Goal: Task Accomplishment & Management: Use online tool/utility

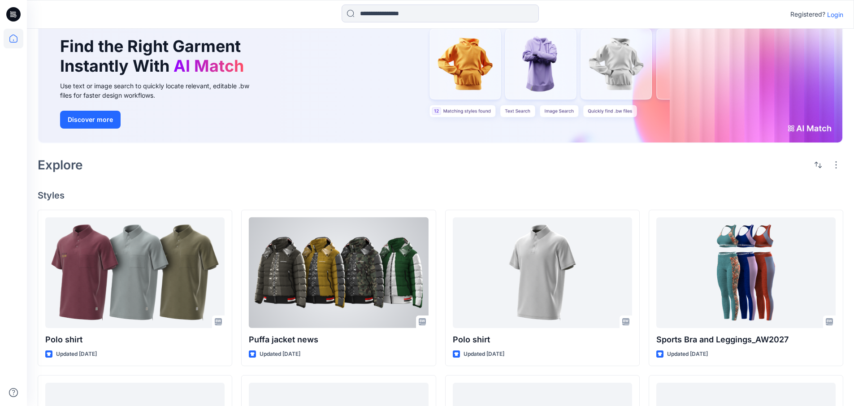
scroll to position [44, 0]
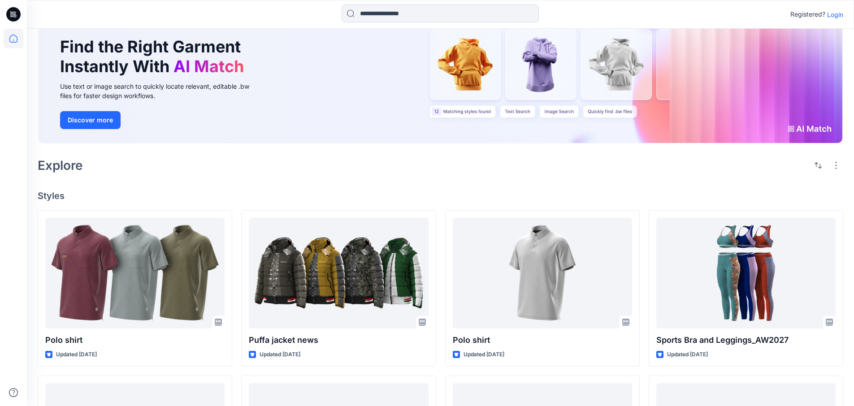
click at [839, 17] on p "Login" at bounding box center [835, 14] width 16 height 9
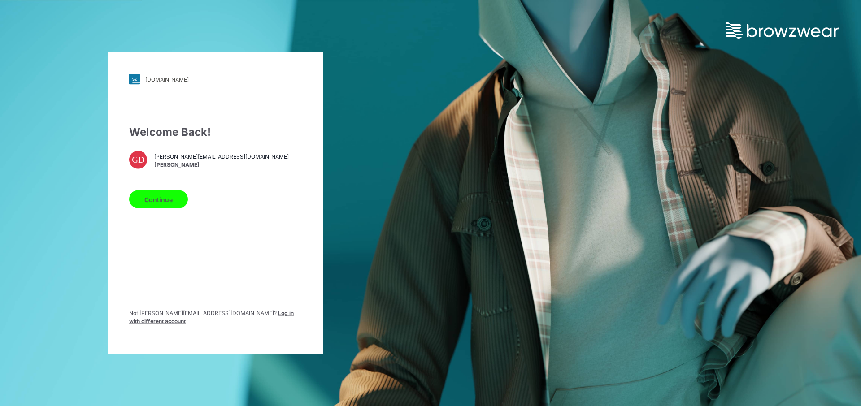
click at [157, 203] on button "Continue" at bounding box center [158, 200] width 59 height 18
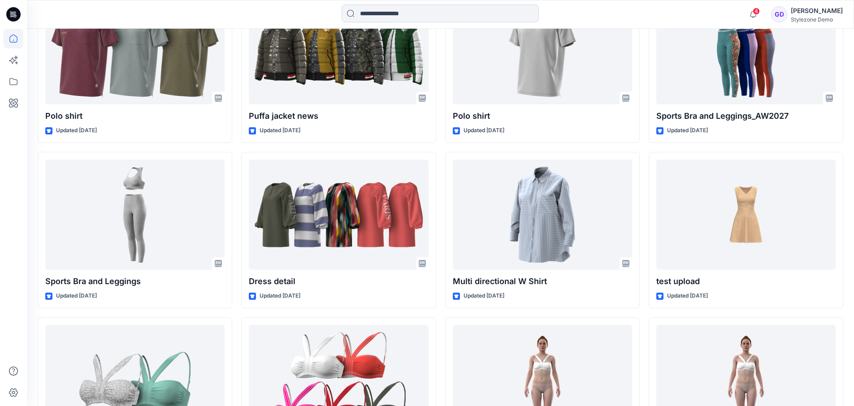
scroll to position [299, 0]
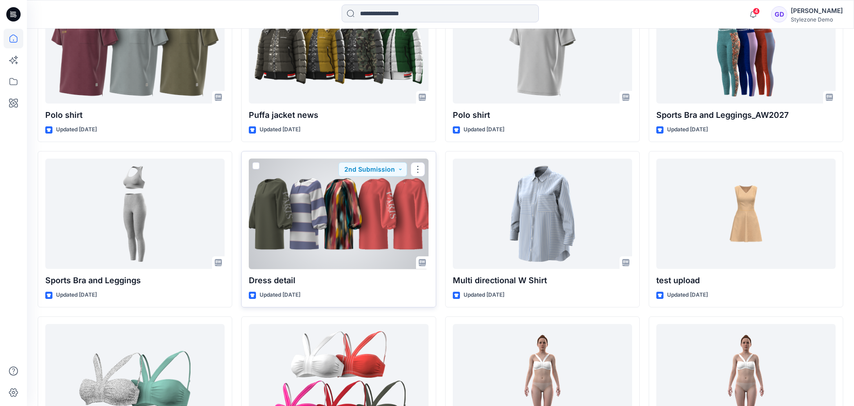
click at [343, 220] on div at bounding box center [338, 214] width 179 height 111
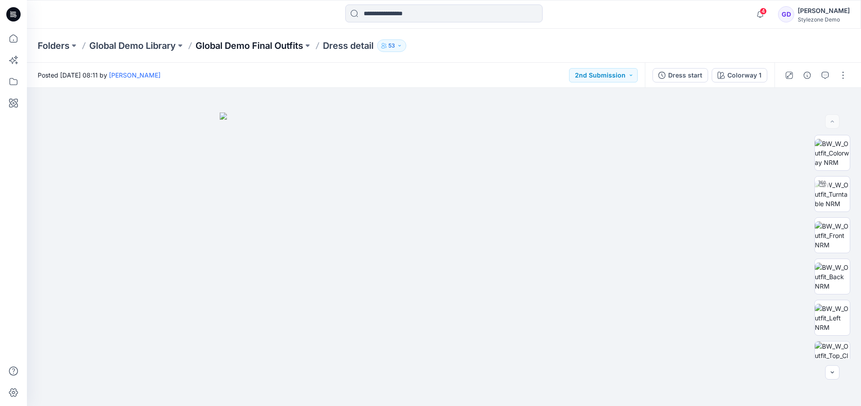
click at [258, 43] on p "Global Demo Final Outfits" at bounding box center [249, 45] width 108 height 13
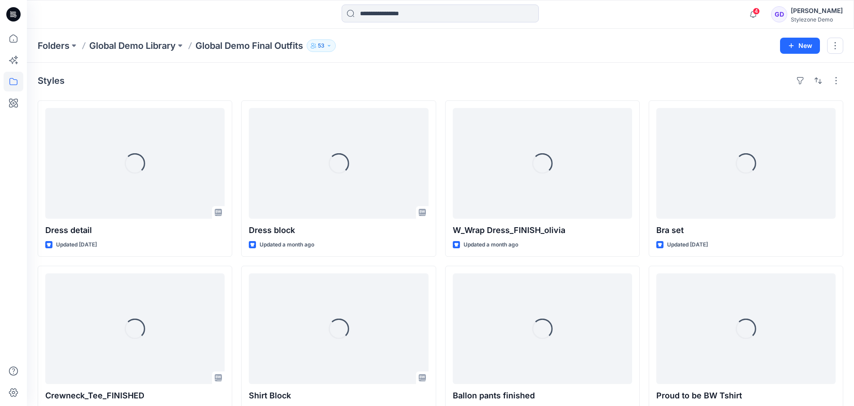
click at [159, 46] on p "Global Demo Library" at bounding box center [132, 45] width 87 height 13
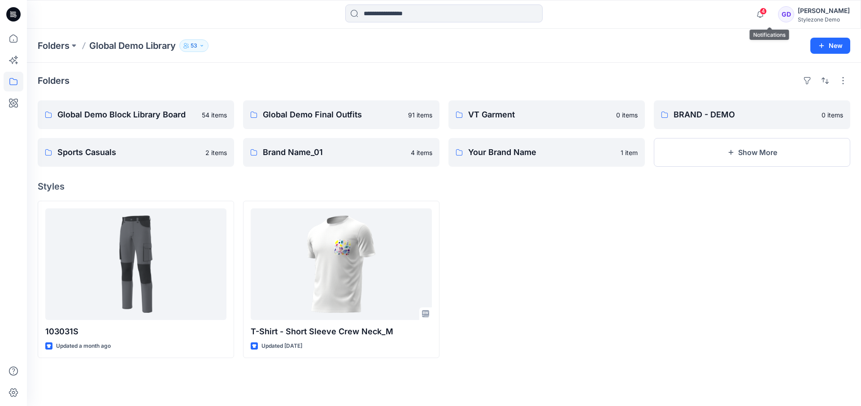
click at [767, 11] on span "4" at bounding box center [762, 11] width 7 height 7
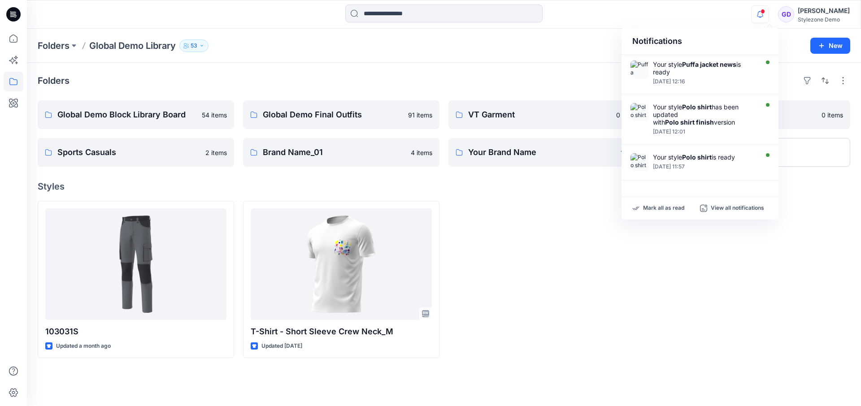
click at [768, 10] on icon "button" at bounding box center [759, 14] width 17 height 18
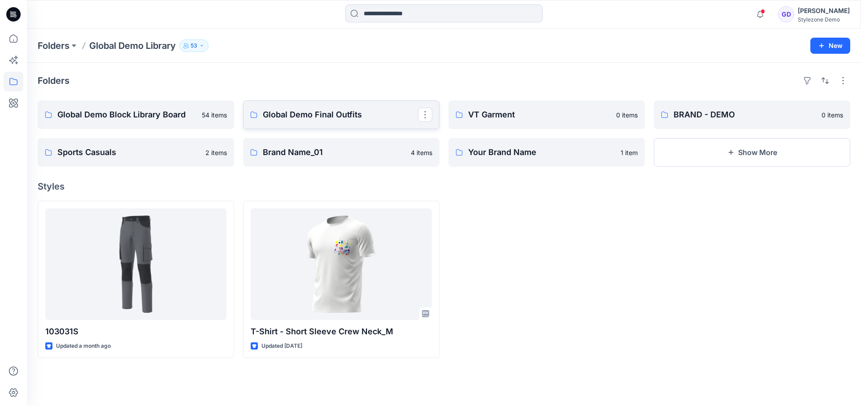
click at [354, 117] on p "Global Demo Final Outfits" at bounding box center [340, 114] width 155 height 13
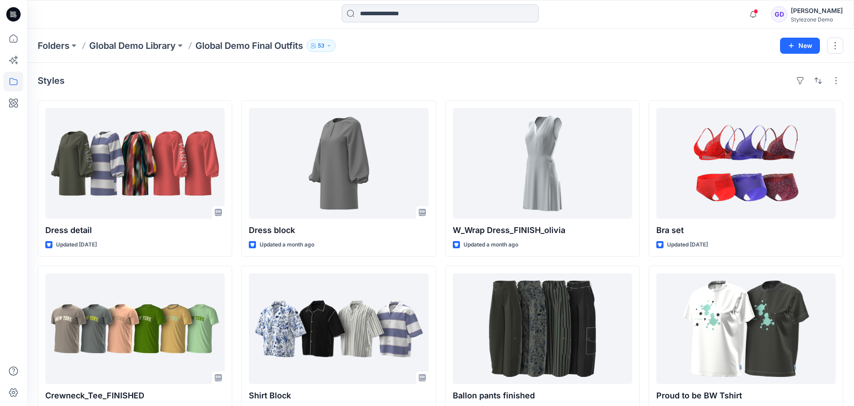
click at [400, 13] on input at bounding box center [440, 13] width 197 height 18
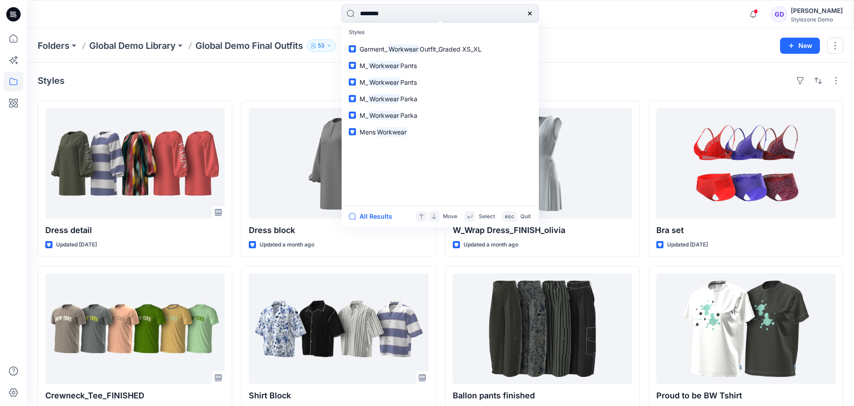
type input "********"
click at [235, 84] on div "Styles" at bounding box center [441, 81] width 806 height 14
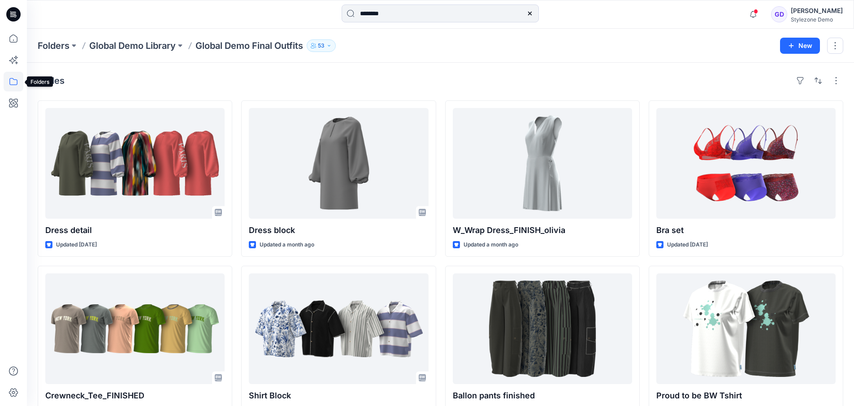
click at [9, 84] on icon at bounding box center [14, 82] width 20 height 20
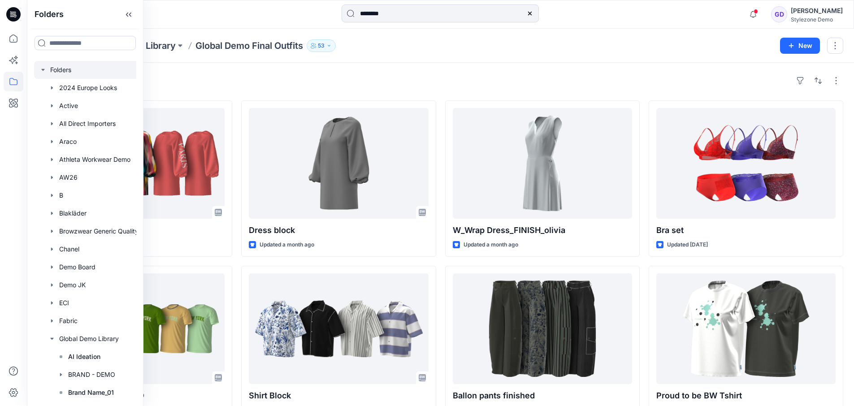
click at [65, 72] on div at bounding box center [101, 70] width 134 height 18
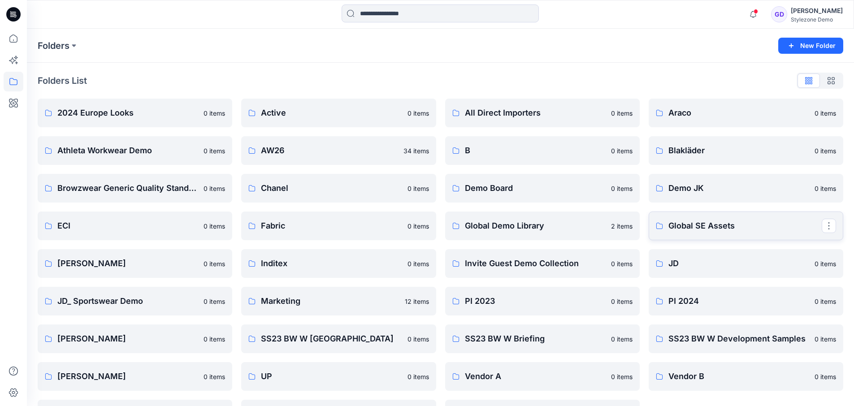
click at [710, 228] on p "Global SE Assets" at bounding box center [744, 226] width 153 height 13
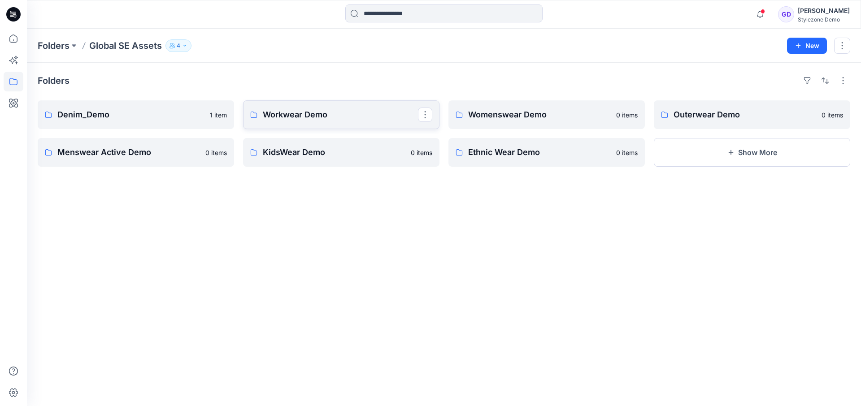
click at [309, 112] on p "Workwear Demo" at bounding box center [340, 114] width 155 height 13
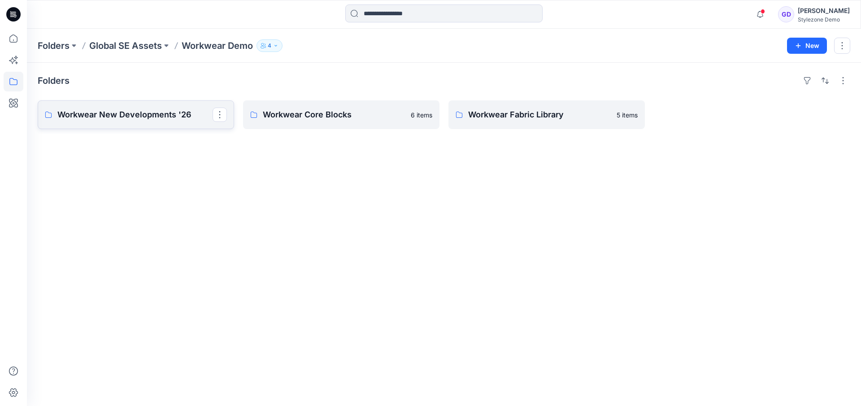
click at [168, 111] on p "Workwear New Developments '26" at bounding box center [134, 114] width 155 height 13
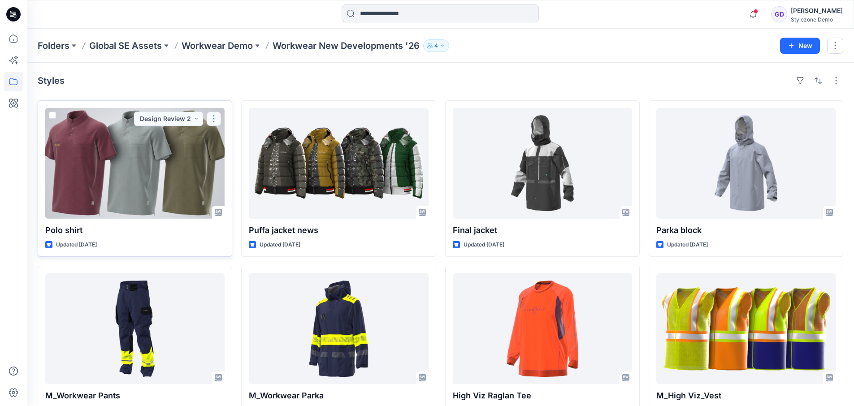
drag, startPoint x: 209, startPoint y: 118, endPoint x: 215, endPoint y: 119, distance: 5.8
click at [208, 118] on button "button" at bounding box center [214, 119] width 14 height 14
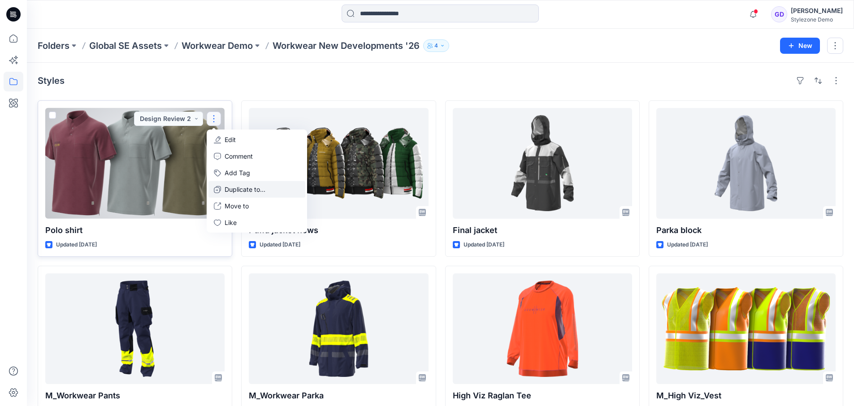
click at [237, 189] on p "Duplicate to..." at bounding box center [245, 189] width 41 height 9
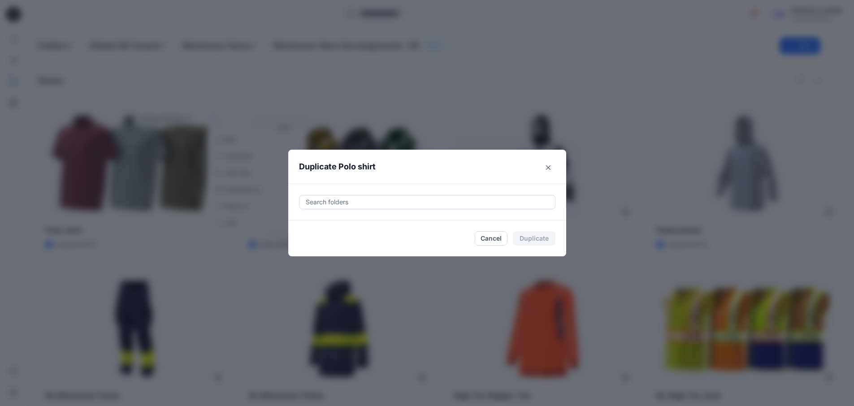
click at [373, 203] on div at bounding box center [427, 202] width 245 height 11
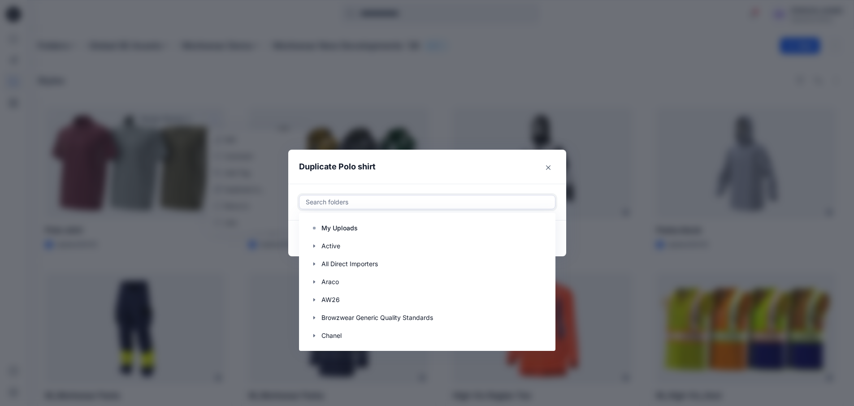
click at [355, 202] on div at bounding box center [427, 202] width 245 height 11
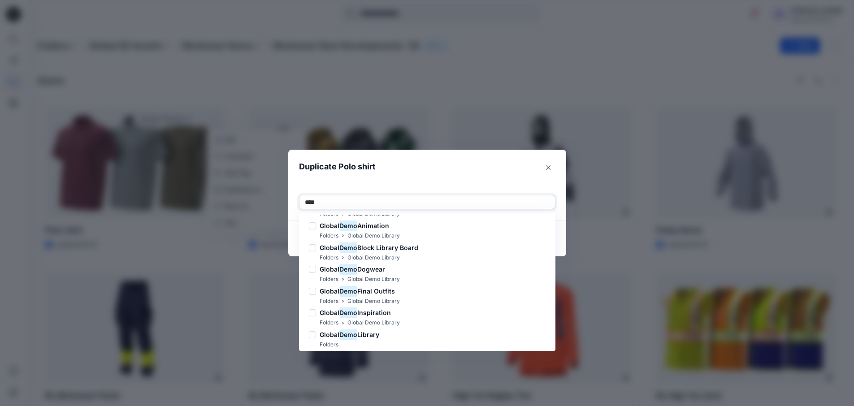
scroll to position [214, 0]
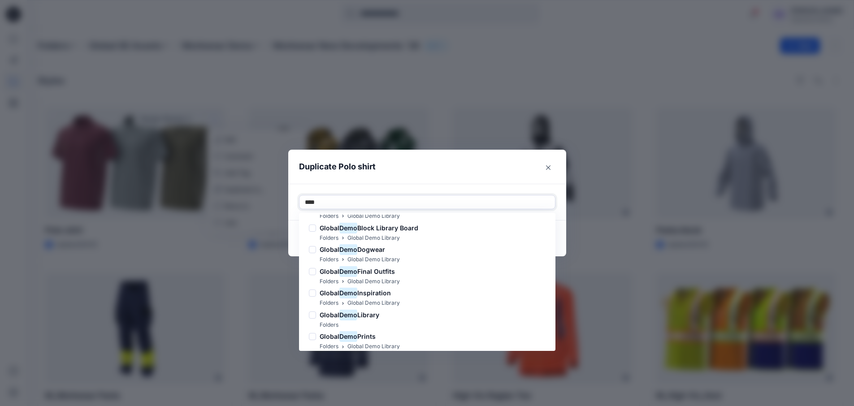
type input "****"
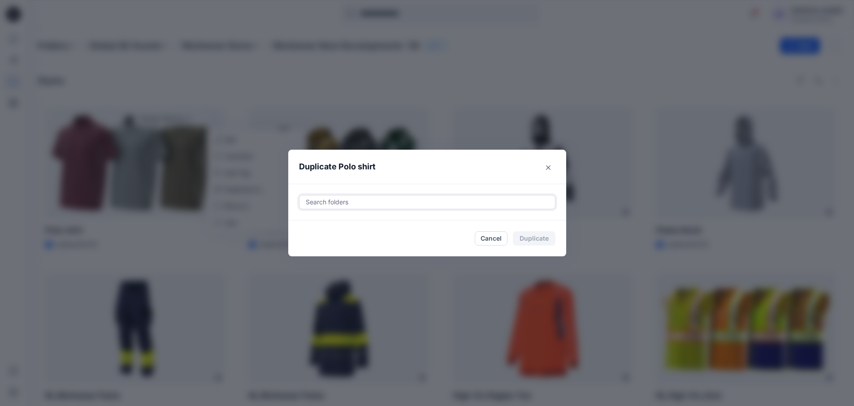
drag, startPoint x: 360, startPoint y: 199, endPoint x: 360, endPoint y: 204, distance: 5.0
click at [359, 200] on div at bounding box center [427, 202] width 245 height 11
click at [313, 226] on div at bounding box center [312, 224] width 7 height 7
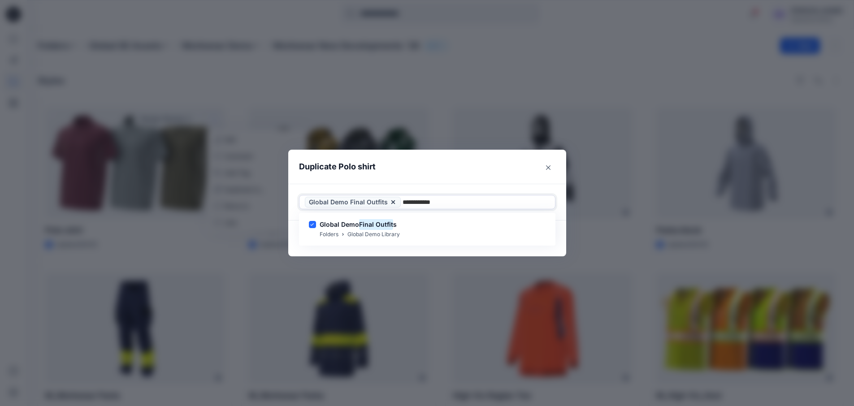
type input "**********"
click at [498, 168] on header "Duplicate Polo shirt" at bounding box center [418, 167] width 260 height 34
click at [542, 237] on button "Duplicate" at bounding box center [534, 238] width 43 height 14
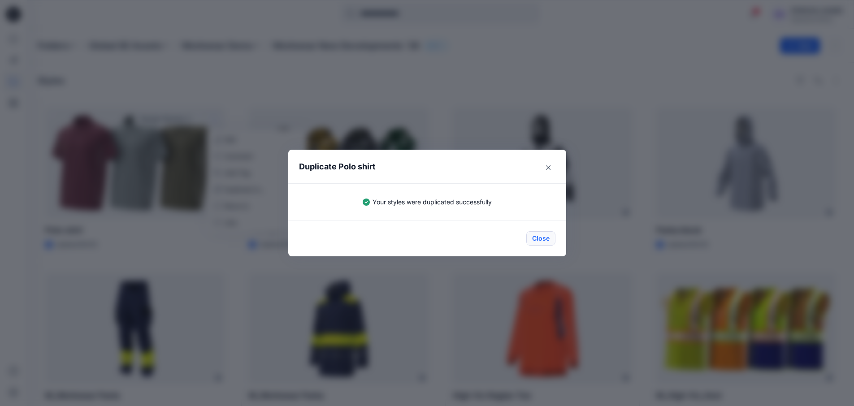
click at [548, 242] on button "Close" at bounding box center [540, 238] width 29 height 14
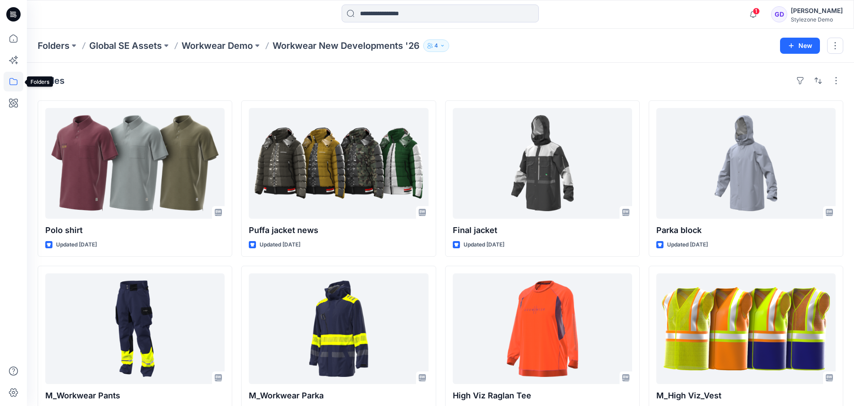
click at [17, 81] on icon at bounding box center [13, 81] width 8 height 7
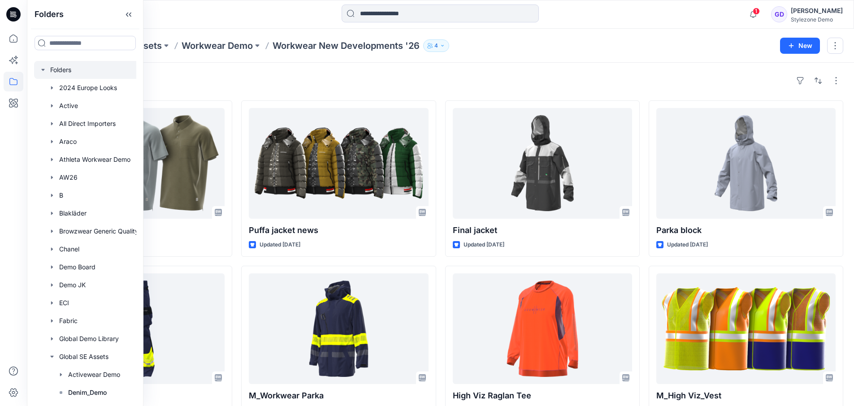
click at [65, 70] on div at bounding box center [105, 70] width 143 height 18
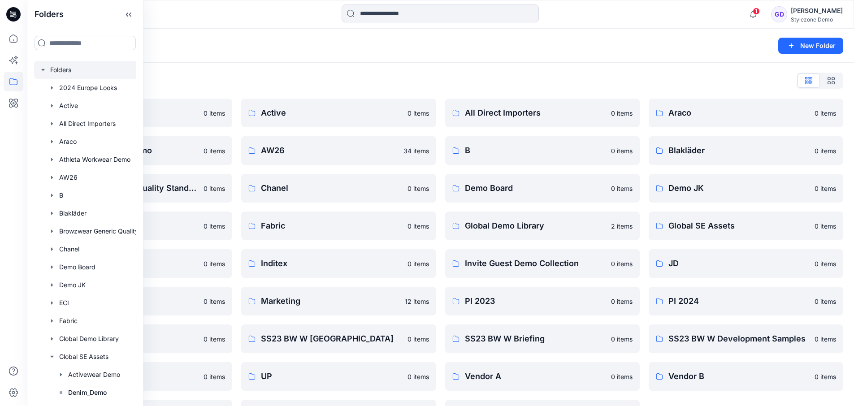
click at [440, 71] on div "Folders List 2024 Europe Looks 0 items Athleta Workwear Demo 0 items Browzwear …" at bounding box center [440, 251] width 827 height 377
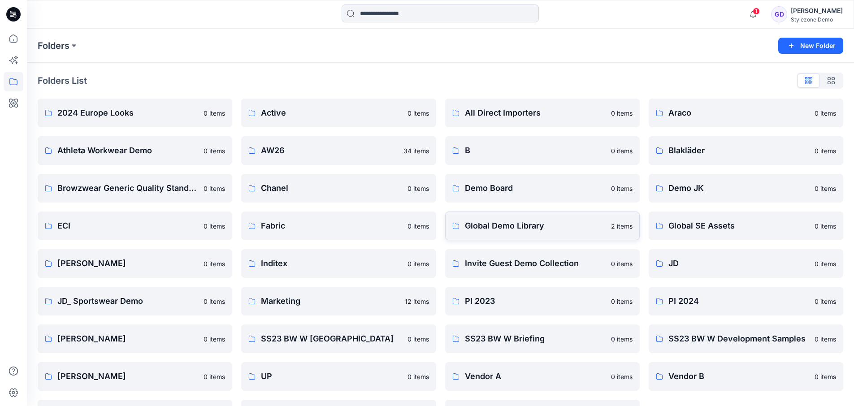
click at [501, 223] on p "Global Demo Library" at bounding box center [535, 226] width 141 height 13
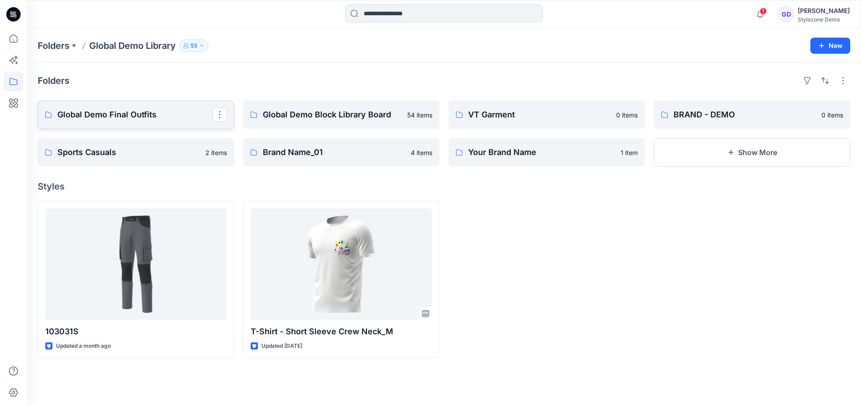
click at [142, 114] on p "Global Demo Final Outfits" at bounding box center [134, 114] width 155 height 13
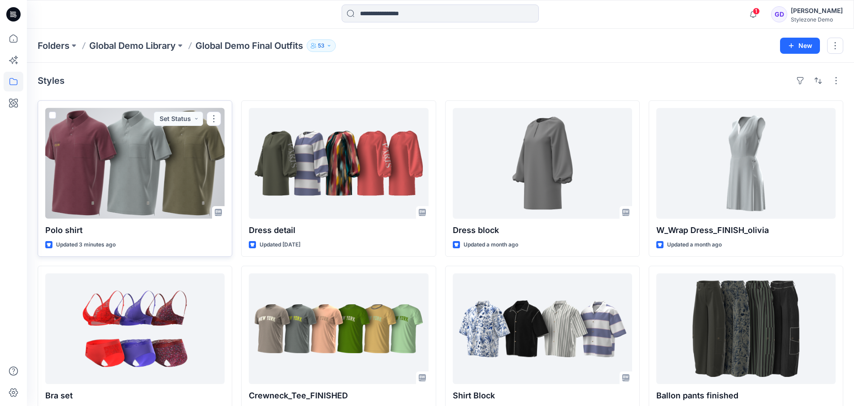
click at [178, 175] on div at bounding box center [134, 163] width 179 height 111
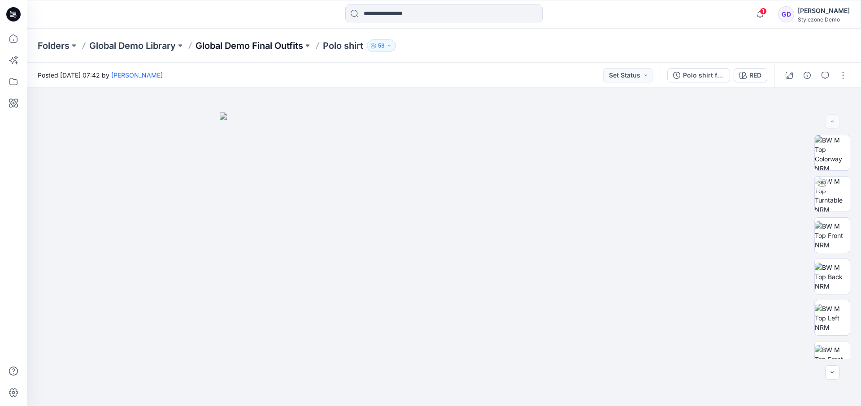
click at [237, 48] on p "Global Demo Final Outfits" at bounding box center [249, 45] width 108 height 13
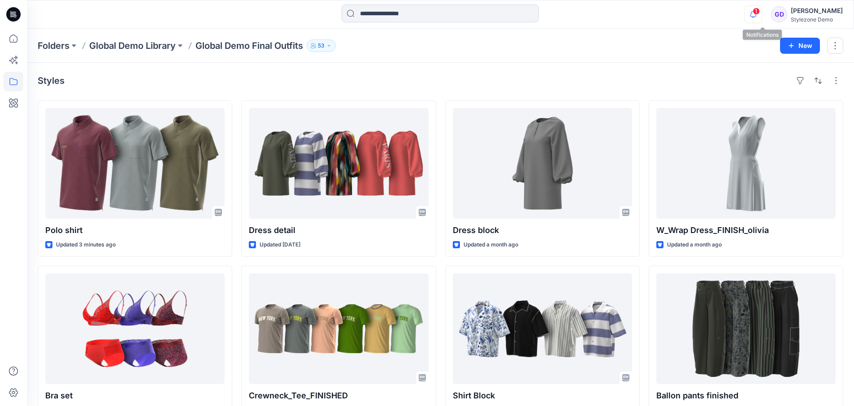
click at [762, 14] on icon "button" at bounding box center [753, 14] width 17 height 18
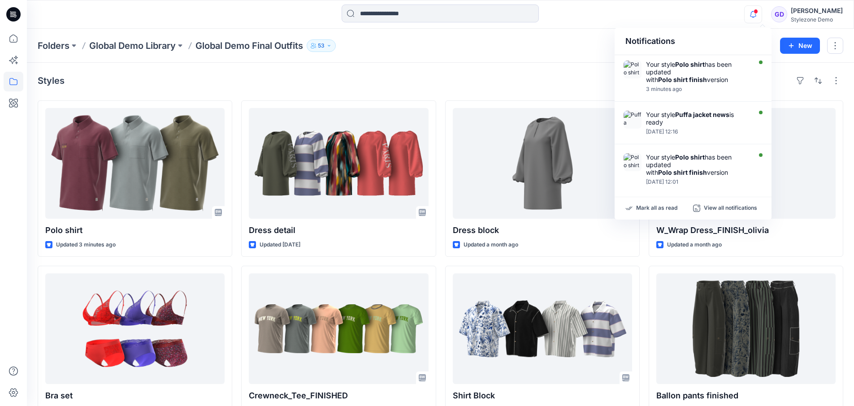
click at [762, 15] on icon "button" at bounding box center [753, 14] width 17 height 18
